Goal: Task Accomplishment & Management: Complete application form

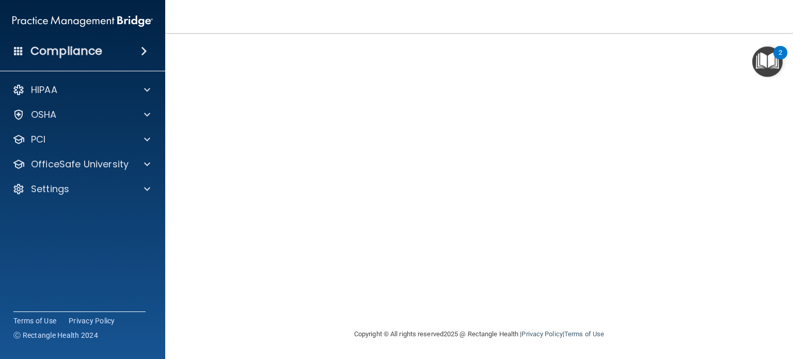
scroll to position [21, 0]
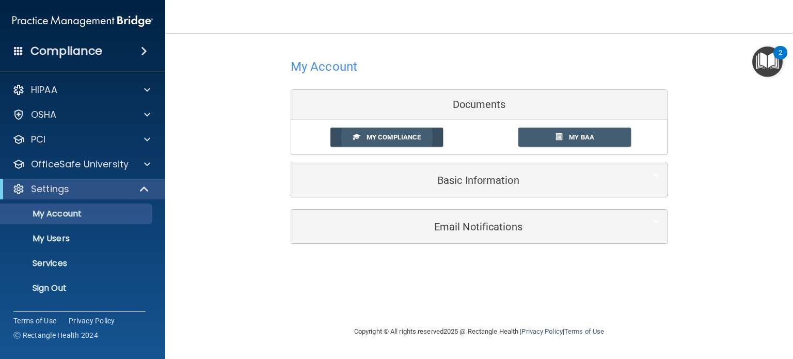
click at [429, 140] on link "My Compliance" at bounding box center [386, 137] width 113 height 19
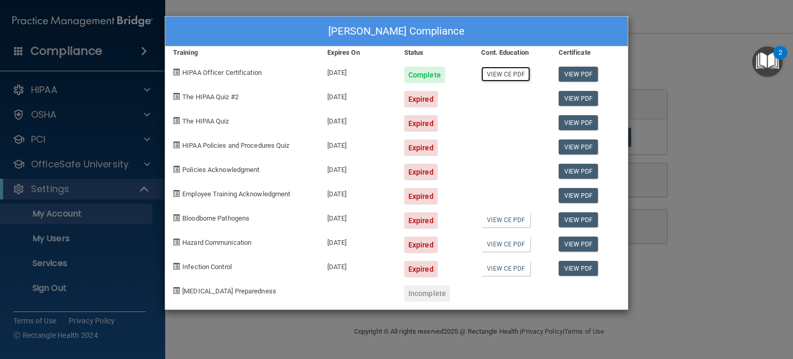
click at [502, 73] on link "View CE PDF" at bounding box center [505, 74] width 49 height 15
click at [200, 99] on span "The HIPAA Quiz #2" at bounding box center [210, 97] width 56 height 8
drag, startPoint x: 89, startPoint y: 180, endPoint x: 85, endPoint y: 187, distance: 8.2
click at [87, 185] on div "Courtney Miskuf's Compliance Training Expires On Status Cont. Education Certifi…" at bounding box center [396, 179] width 793 height 359
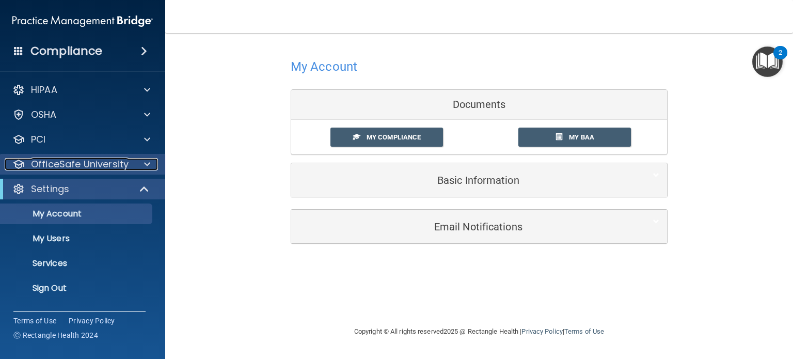
click at [85, 166] on p "OfficeSafe University" at bounding box center [80, 164] width 98 height 12
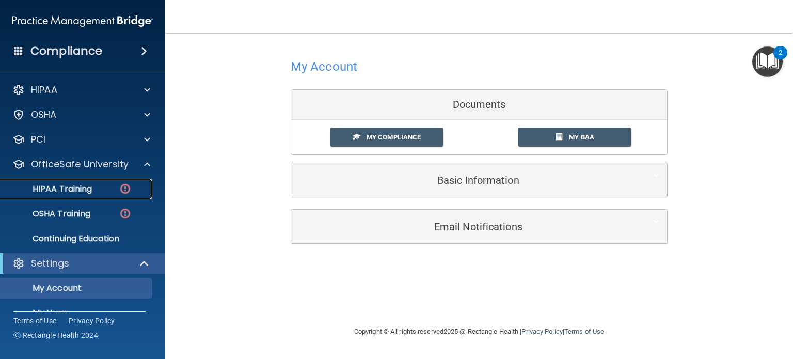
click at [76, 189] on p "HIPAA Training" at bounding box center [49, 189] width 85 height 10
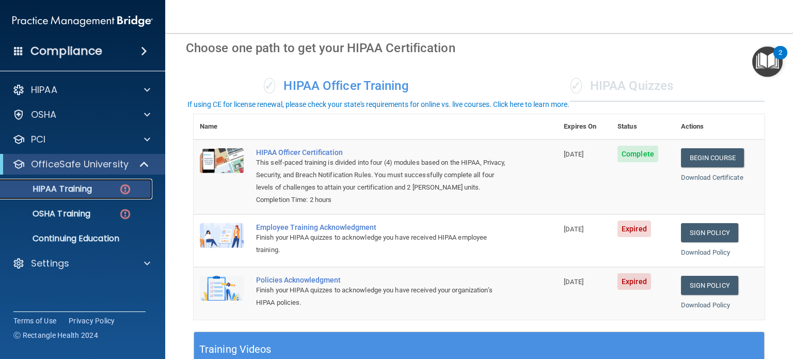
scroll to position [103, 0]
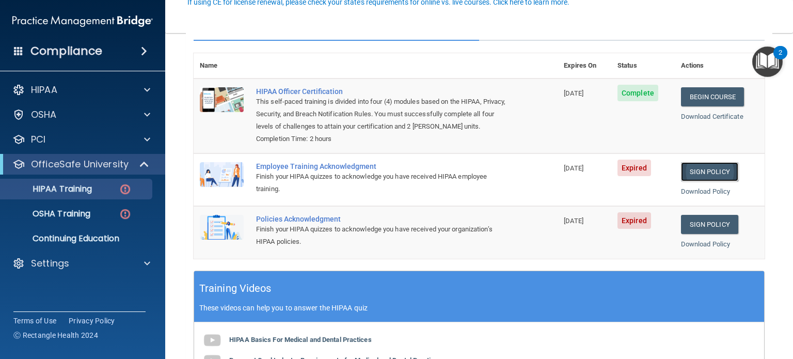
click at [696, 181] on link "Sign Policy" at bounding box center [709, 171] width 57 height 19
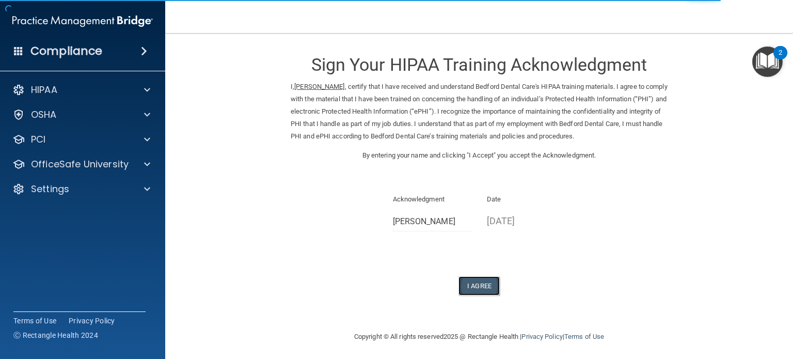
click at [476, 287] on button "I Agree" at bounding box center [478, 285] width 41 height 19
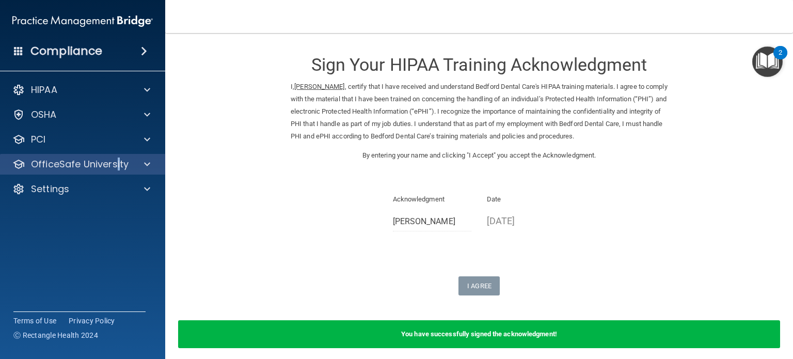
click at [117, 156] on div "OfficeSafe University" at bounding box center [83, 164] width 166 height 21
click at [90, 167] on p "OfficeSafe University" at bounding box center [80, 164] width 98 height 12
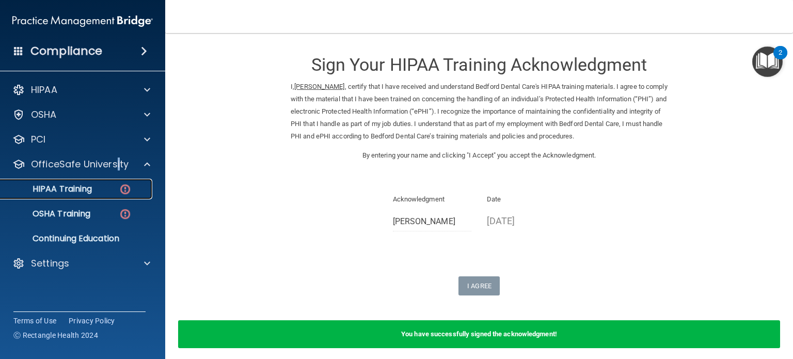
click at [76, 189] on p "HIPAA Training" at bounding box center [49, 189] width 85 height 10
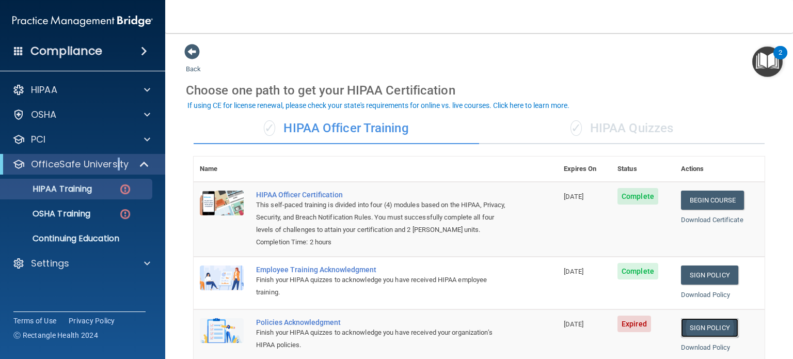
click at [696, 336] on link "Sign Policy" at bounding box center [709, 327] width 57 height 19
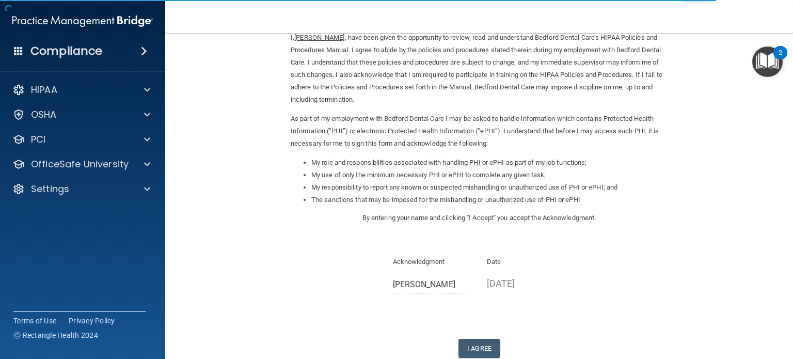
scroll to position [114, 0]
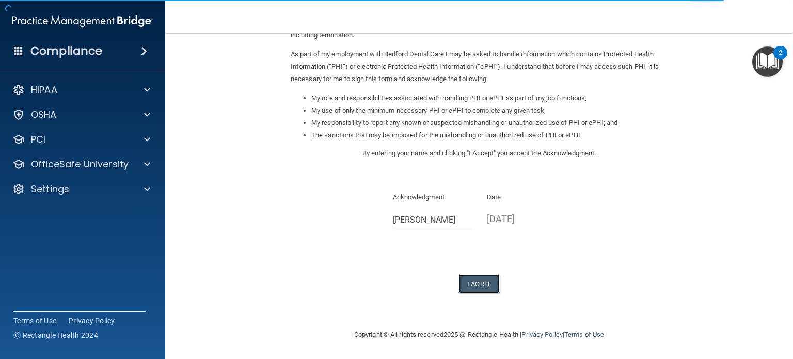
click at [485, 280] on button "I Agree" at bounding box center [478, 283] width 41 height 19
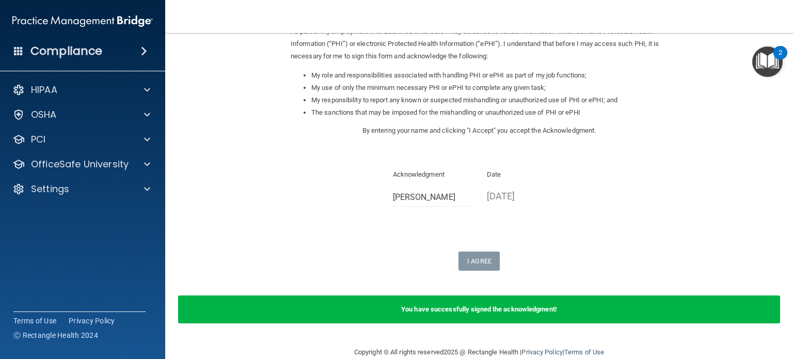
scroll to position [154, 0]
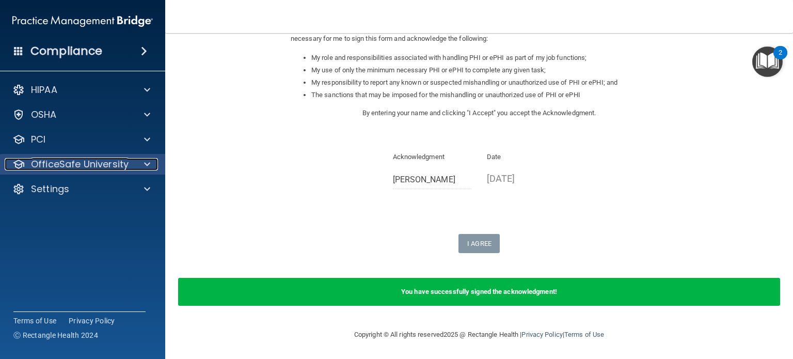
click at [97, 161] on p "OfficeSafe University" at bounding box center [80, 164] width 98 height 12
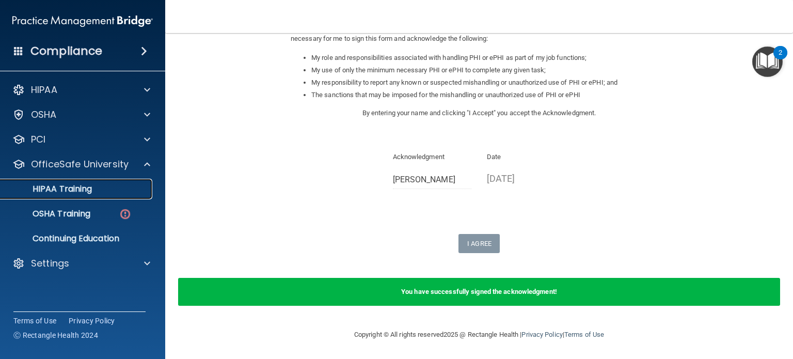
click at [72, 188] on p "HIPAA Training" at bounding box center [49, 189] width 85 height 10
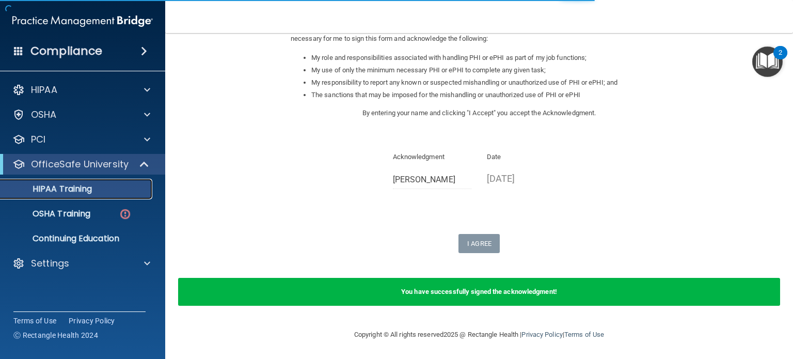
scroll to position [346, 0]
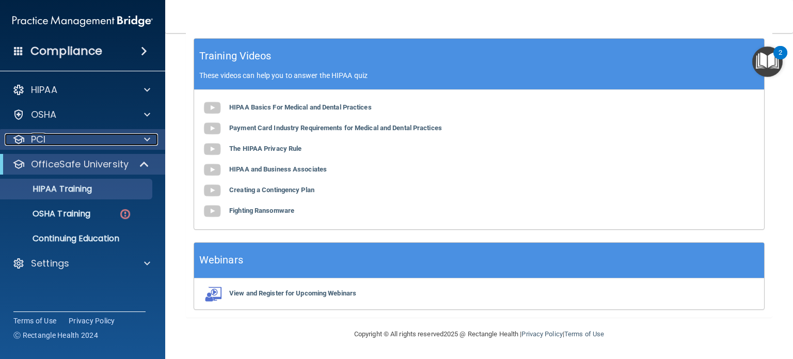
click at [58, 134] on div "PCI" at bounding box center [69, 139] width 128 height 12
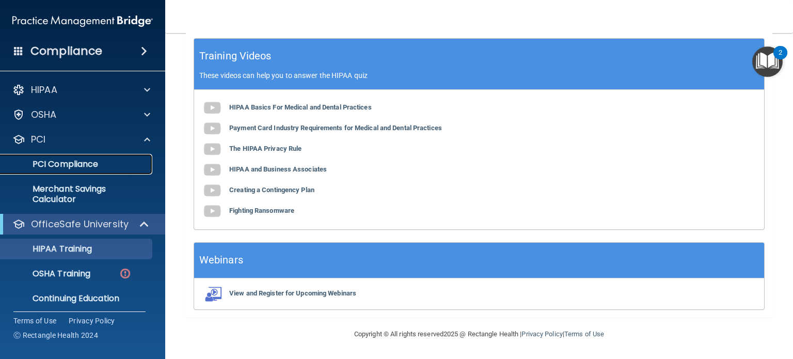
click at [48, 160] on p "PCI Compliance" at bounding box center [77, 164] width 141 height 10
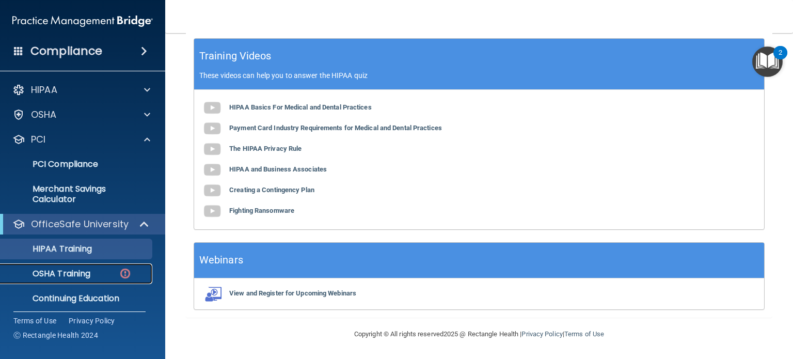
click at [56, 270] on p "OSHA Training" at bounding box center [49, 273] width 84 height 10
